Goal: Transaction & Acquisition: Purchase product/service

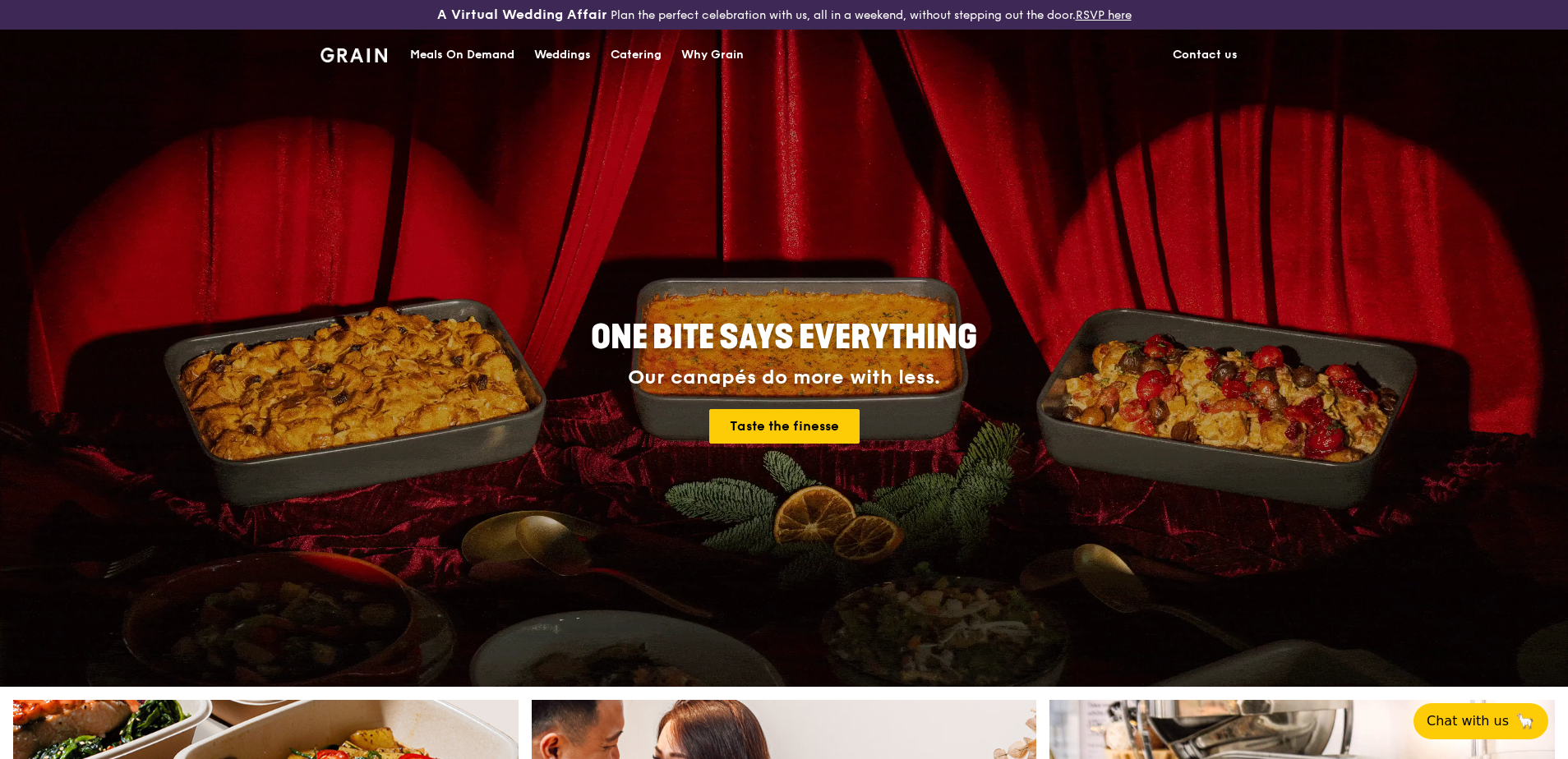
click at [484, 60] on div "Meals On Demand" at bounding box center [462, 55] width 104 height 49
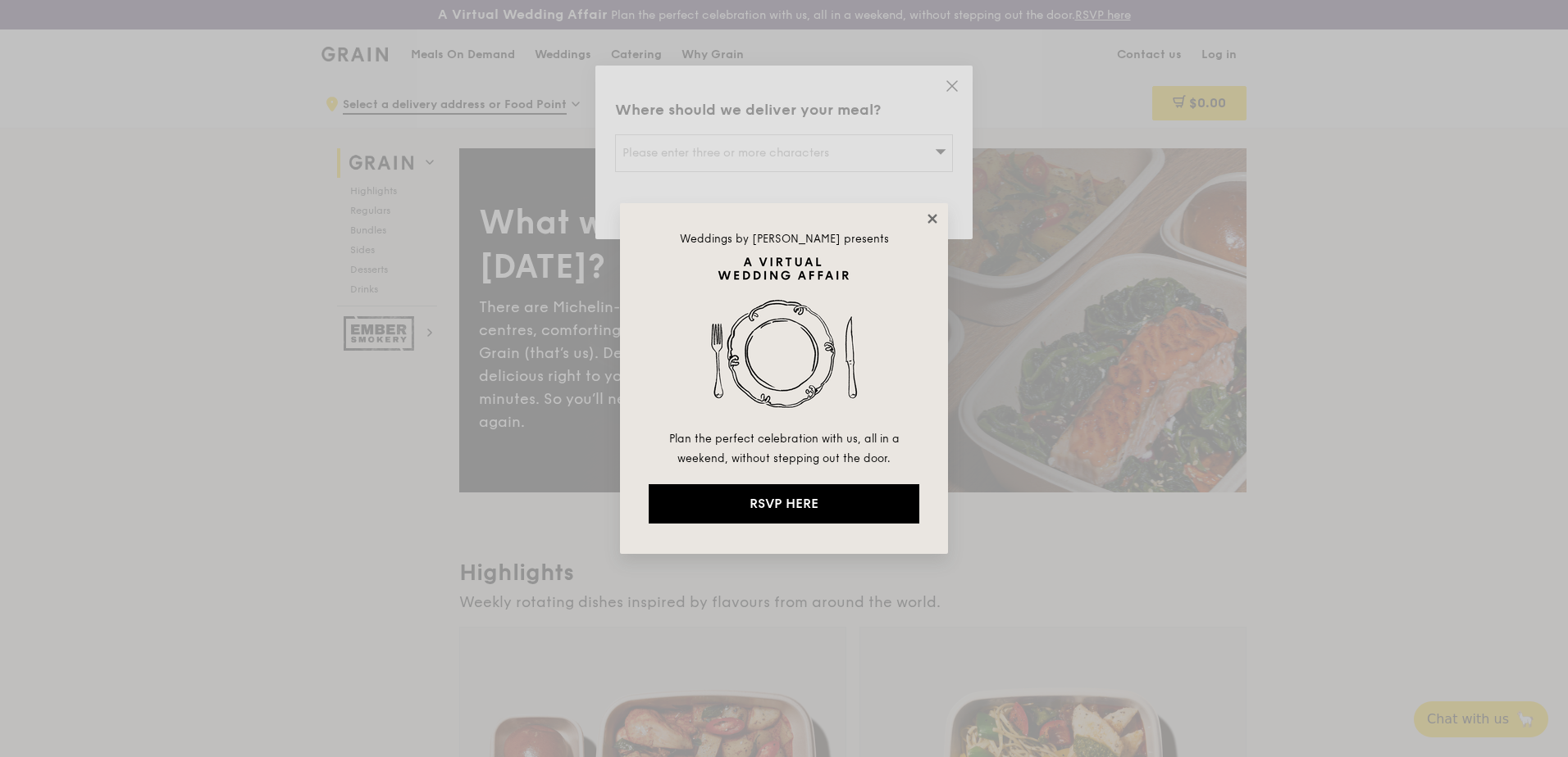
click at [929, 221] on icon at bounding box center [932, 218] width 9 height 9
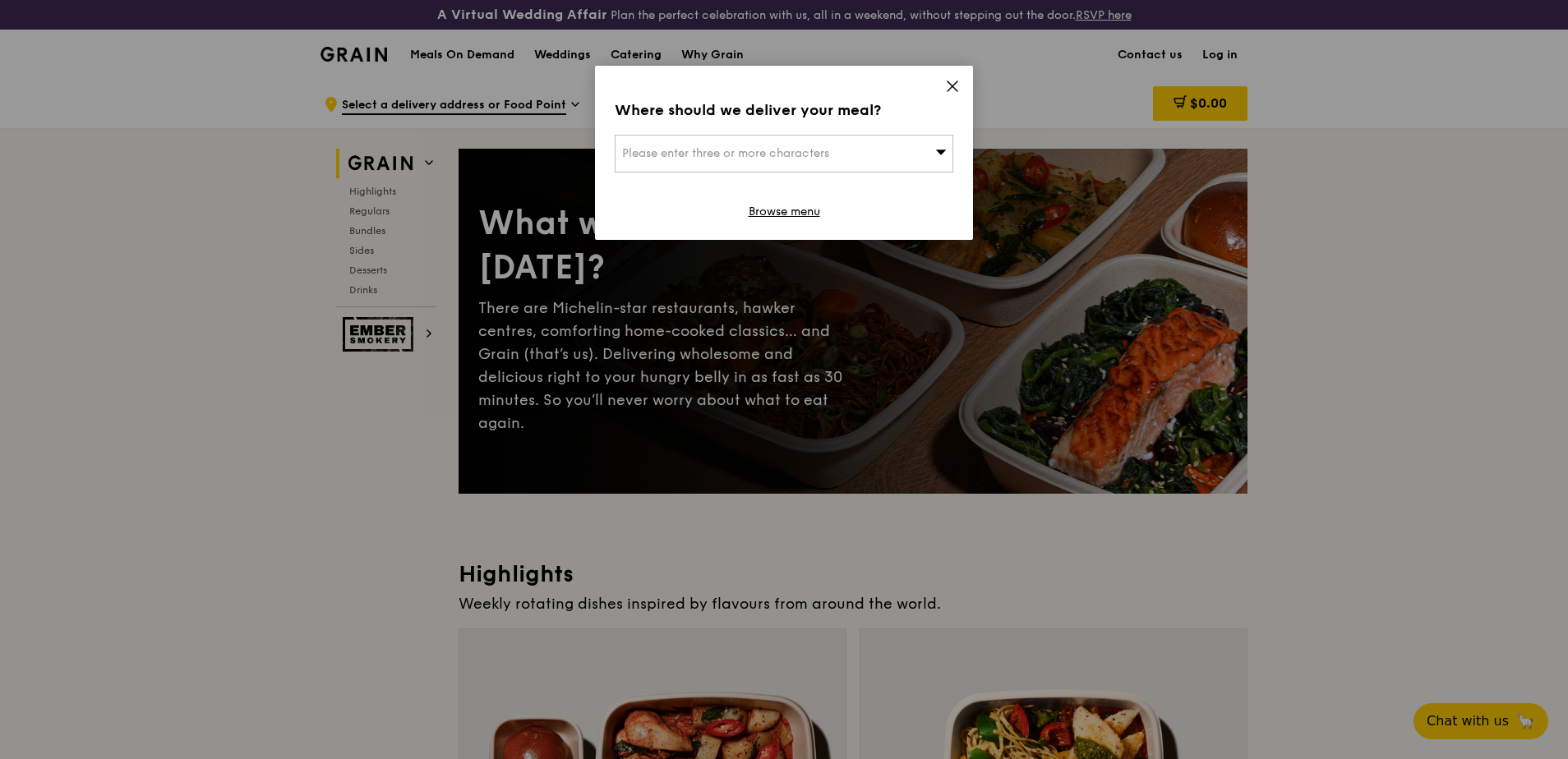
click at [831, 161] on div "Please enter three or more characters" at bounding box center [783, 153] width 338 height 38
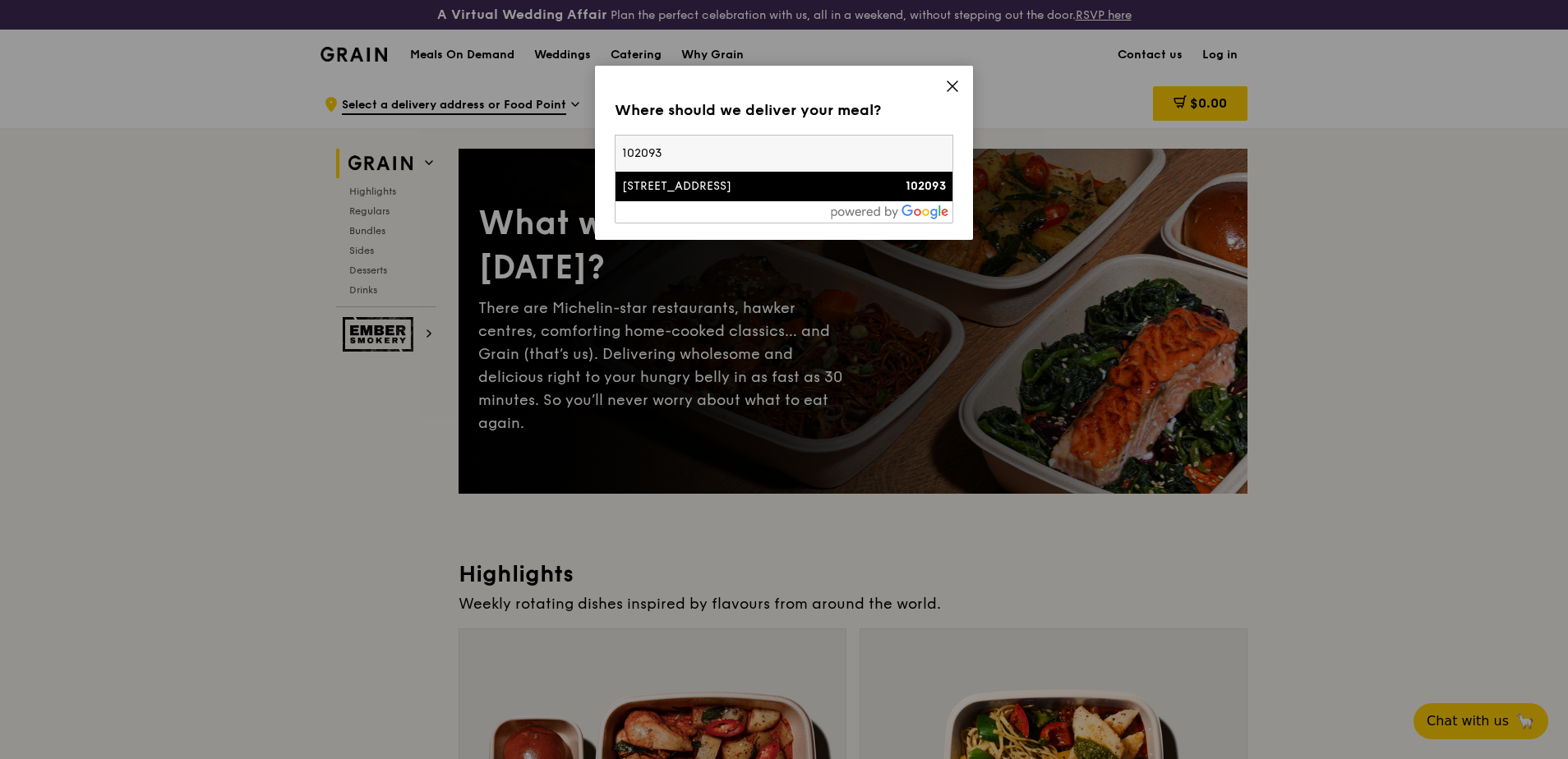
type input "102093"
click at [778, 172] on li "[STREET_ADDRESS] 102093" at bounding box center [784, 186] width 337 height 30
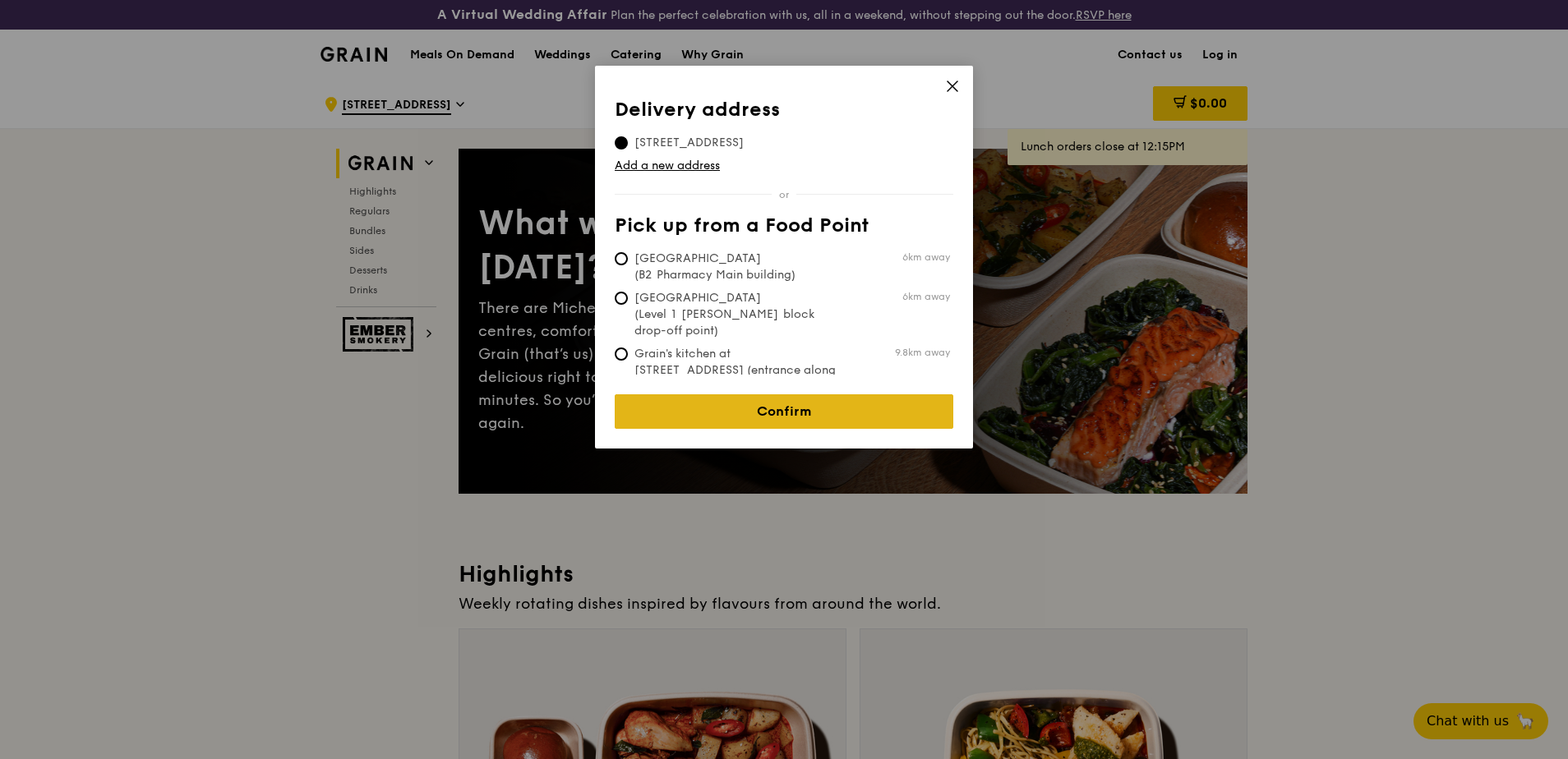
click at [833, 398] on link "Confirm" at bounding box center [783, 412] width 338 height 34
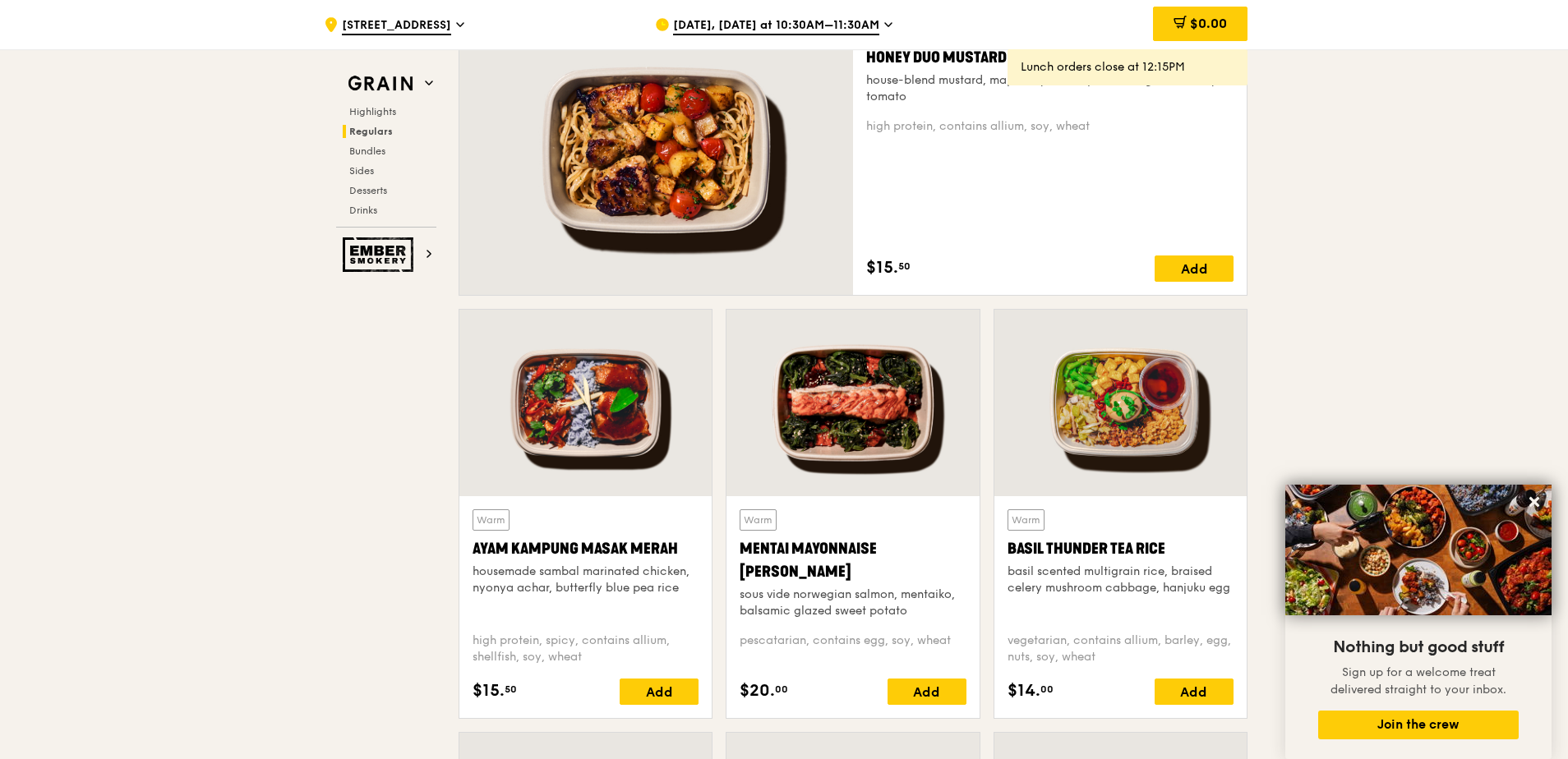
scroll to position [1242, 0]
click at [837, 380] on div at bounding box center [852, 402] width 252 height 187
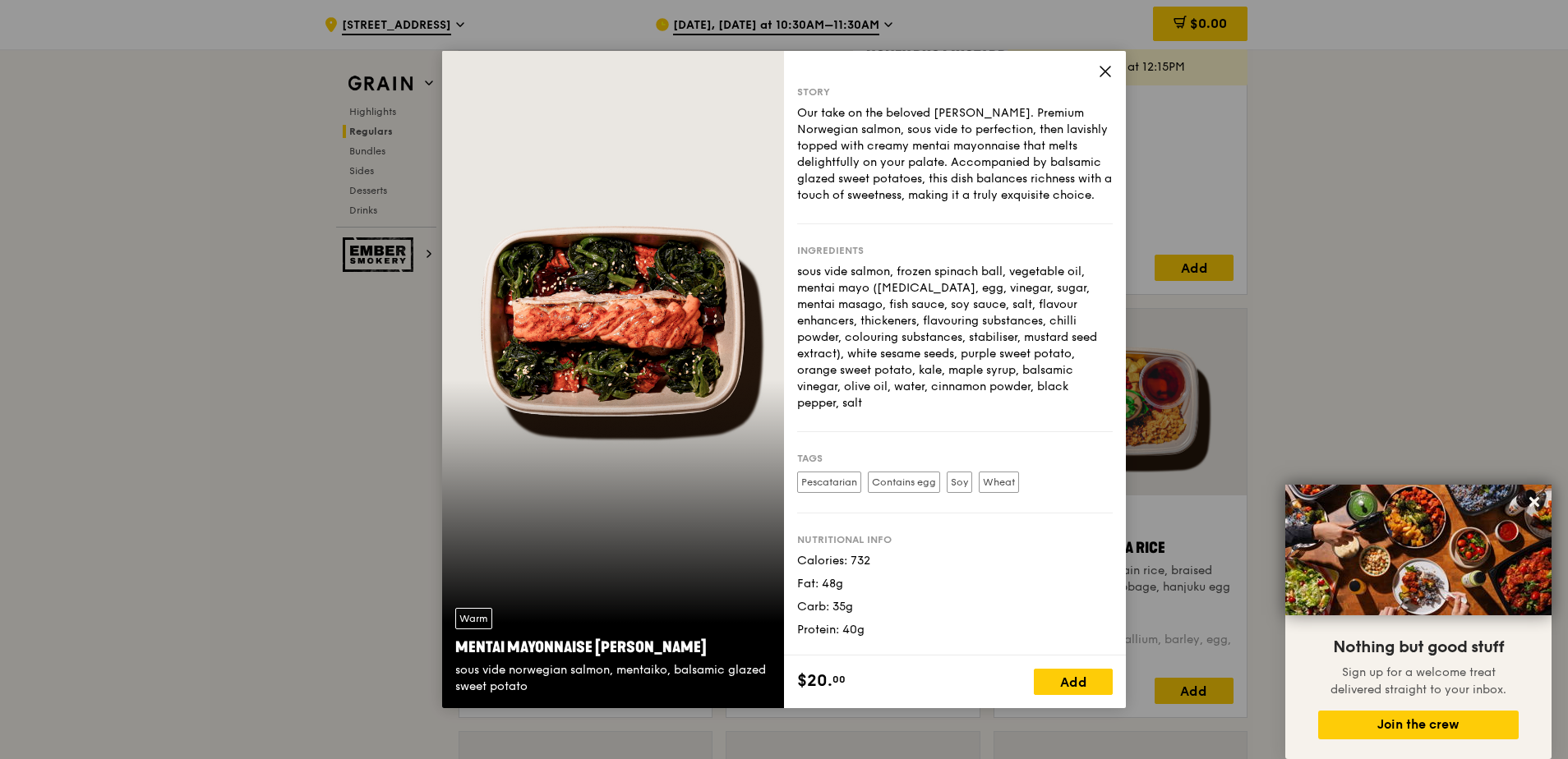
click at [1108, 76] on icon at bounding box center [1105, 71] width 14 height 14
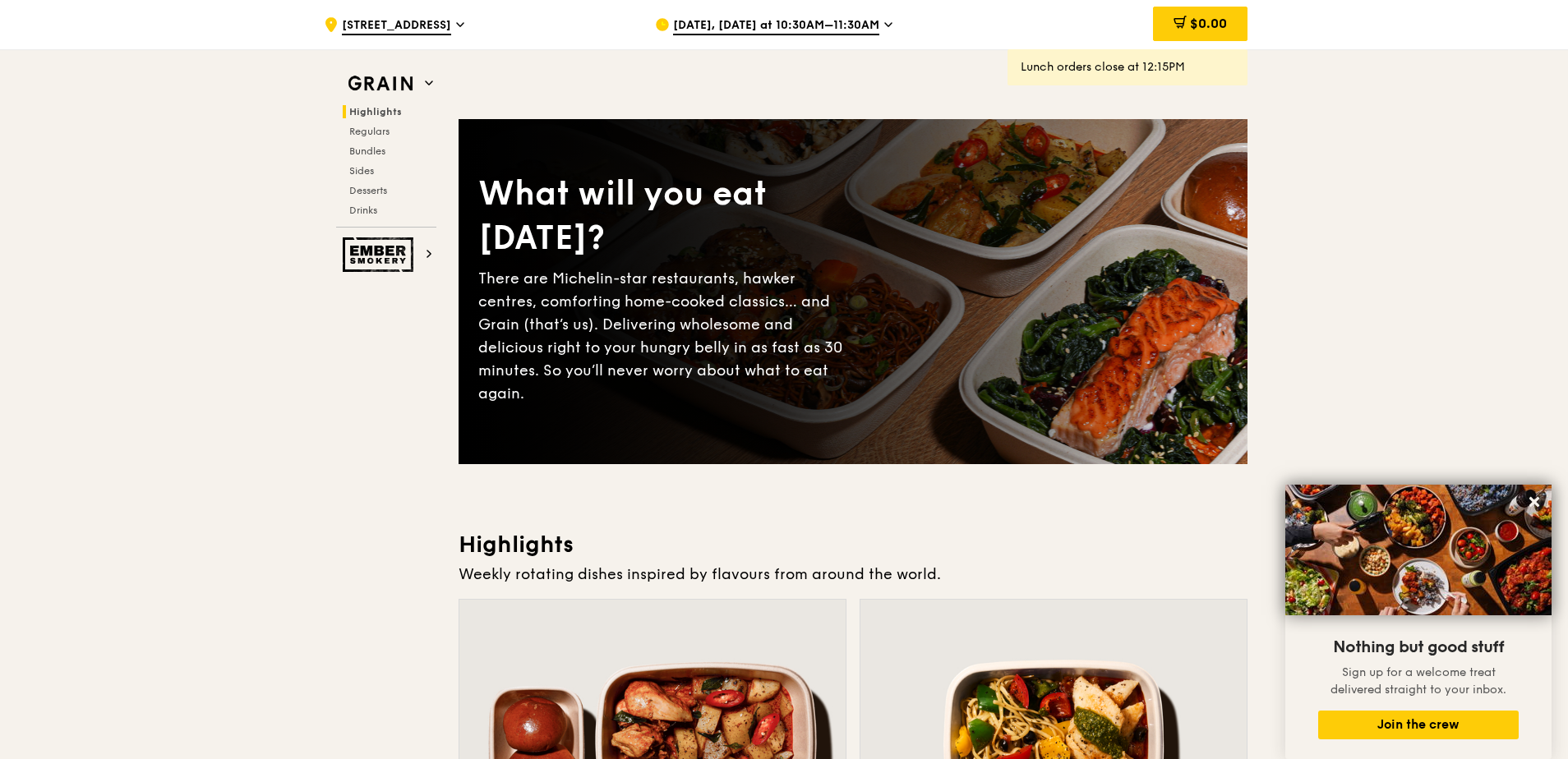
scroll to position [0, 0]
